Goal: Navigation & Orientation: Go to known website

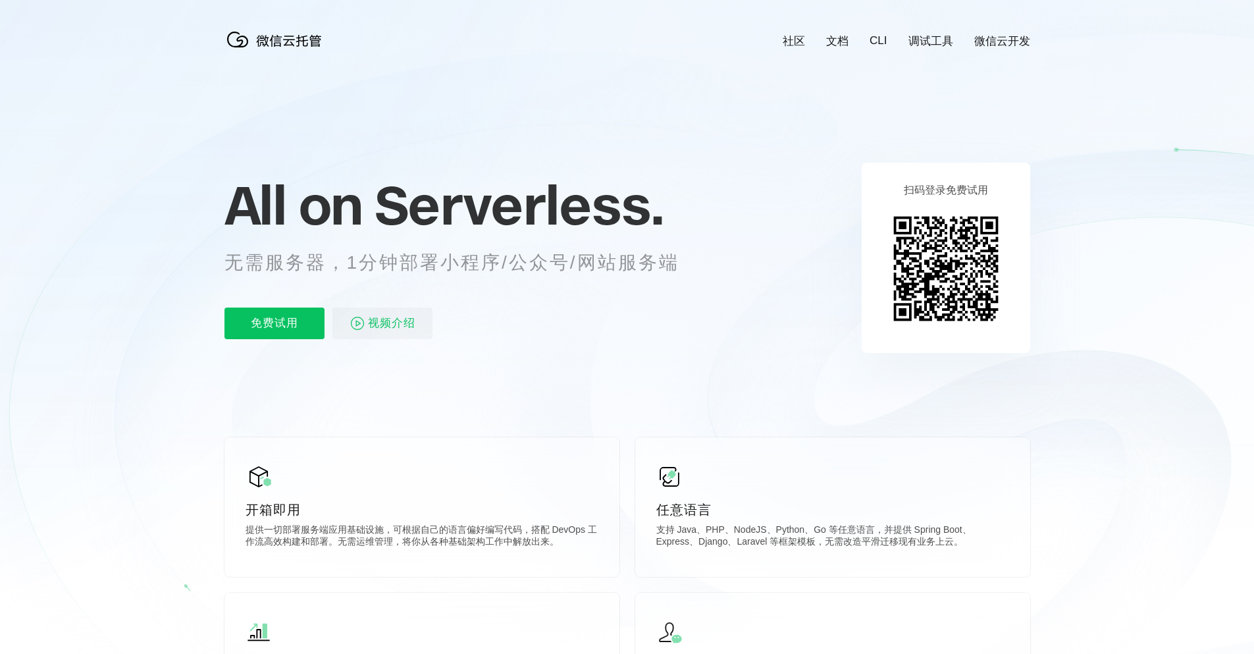
scroll to position [0, 2341]
